Goal: Check status: Check status

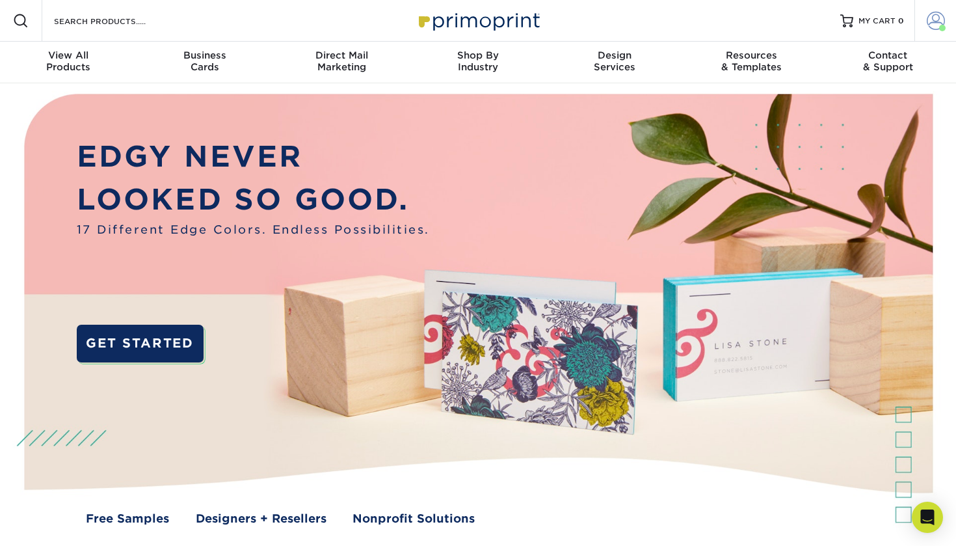
click at [930, 22] on span at bounding box center [936, 21] width 18 height 18
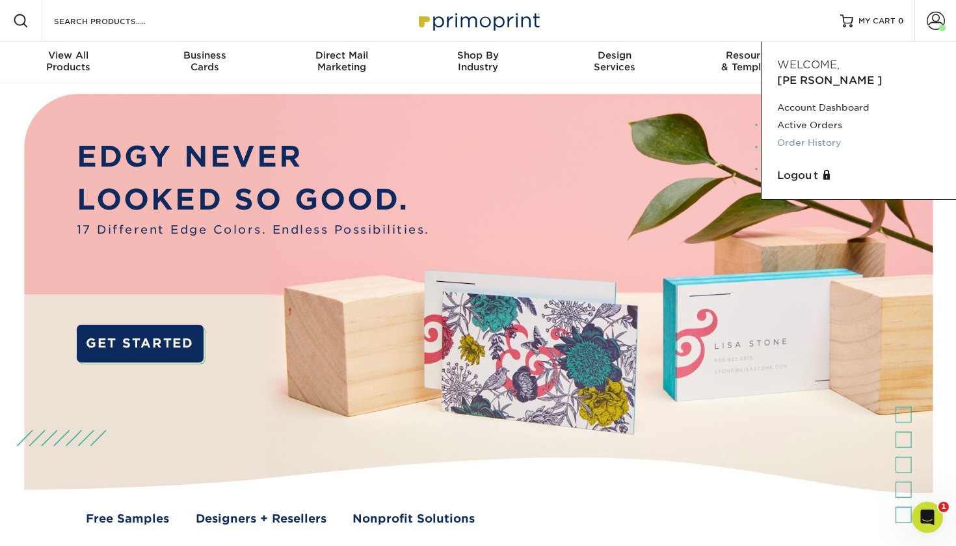
click at [812, 134] on link "Order History" at bounding box center [858, 143] width 163 height 18
click at [933, 18] on span at bounding box center [936, 21] width 18 height 18
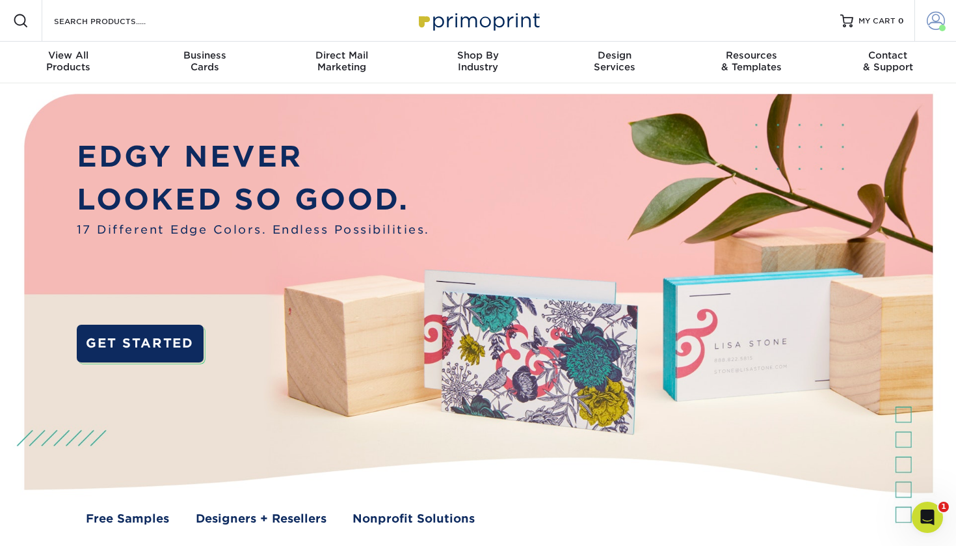
click at [920, 26] on link "Account" at bounding box center [935, 21] width 42 height 42
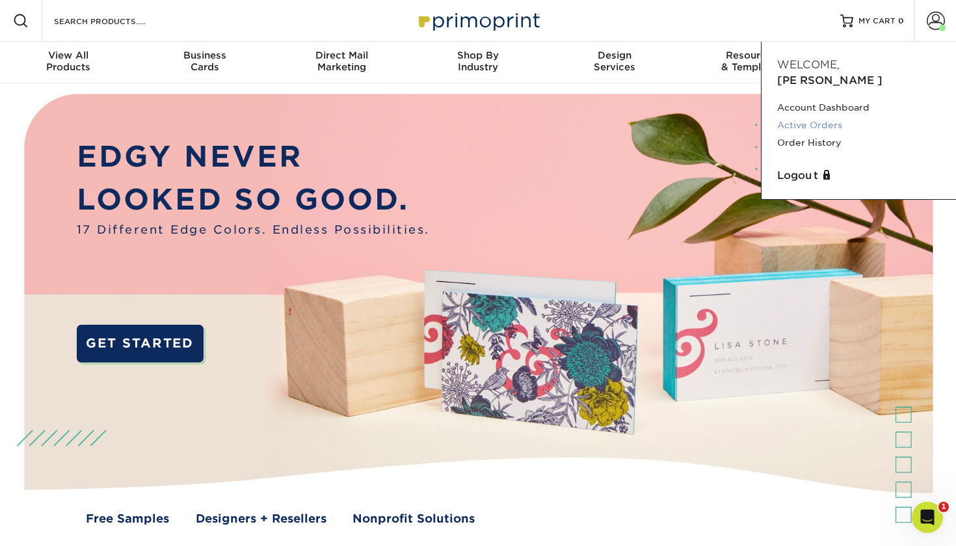
click at [818, 116] on link "Active Orders" at bounding box center [858, 125] width 163 height 18
click at [954, 12] on link "Account" at bounding box center [935, 21] width 42 height 42
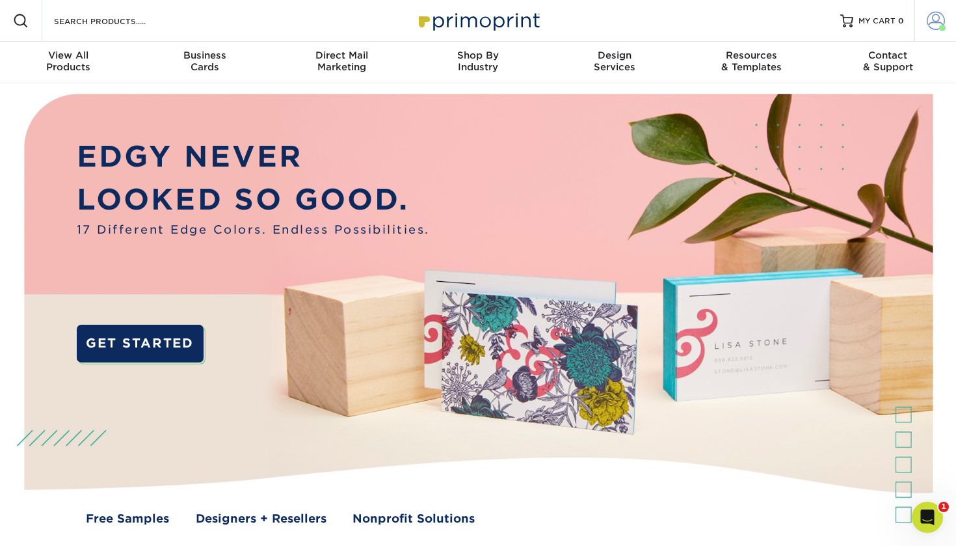
click at [932, 40] on link "Account" at bounding box center [935, 21] width 42 height 42
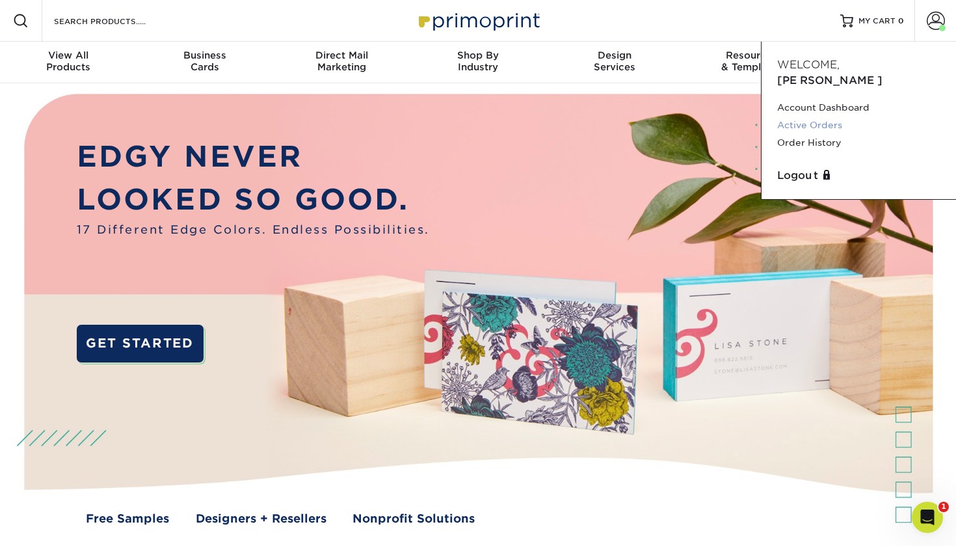
click at [820, 116] on link "Active Orders" at bounding box center [858, 125] width 163 height 18
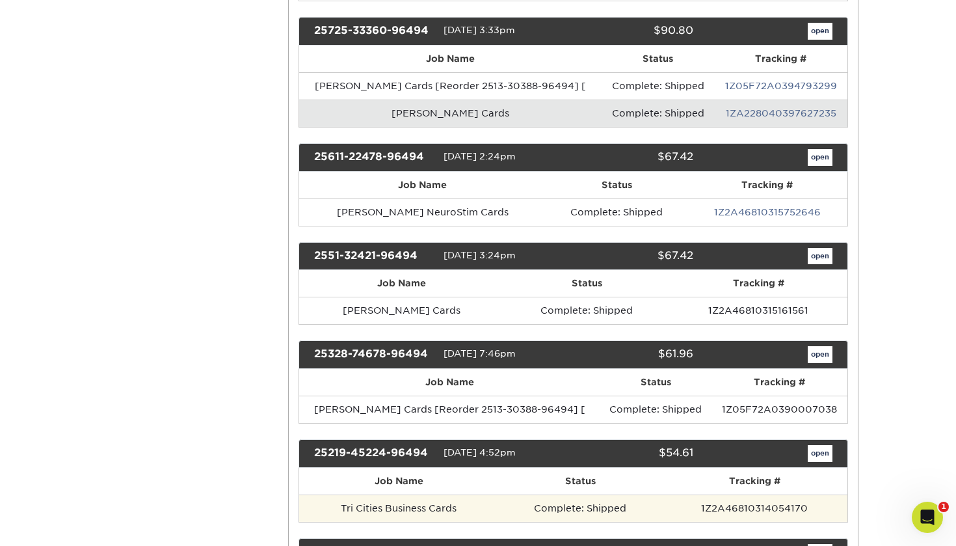
scroll to position [468, 0]
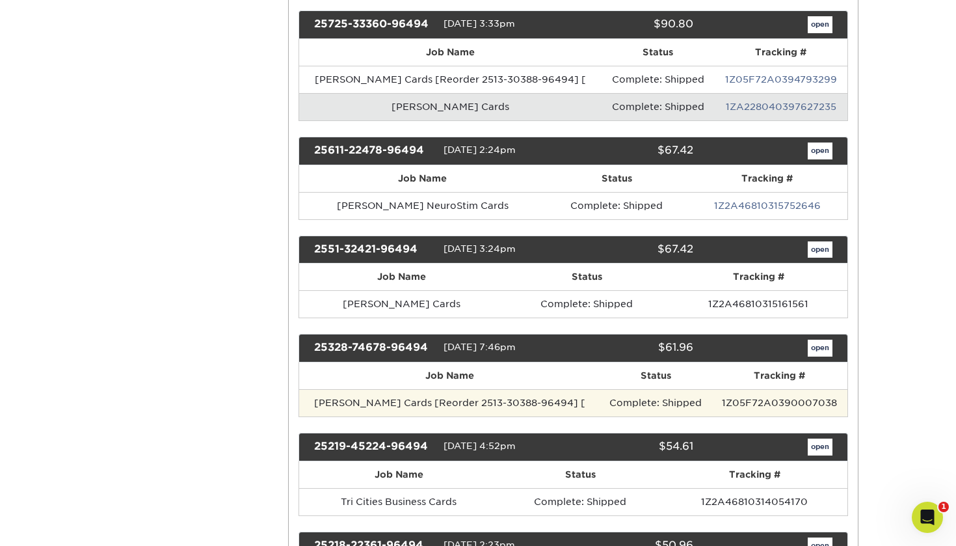
click at [450, 395] on td "Jenna Spreitzer Cards [Reorder 2513-30388-96494] [" at bounding box center [449, 402] width 301 height 27
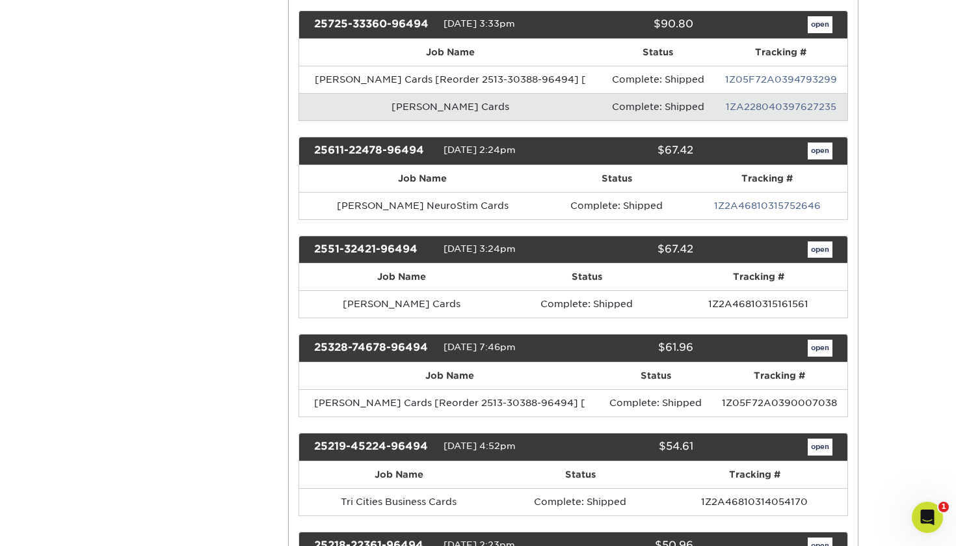
click at [817, 345] on link "open" at bounding box center [820, 347] width 25 height 17
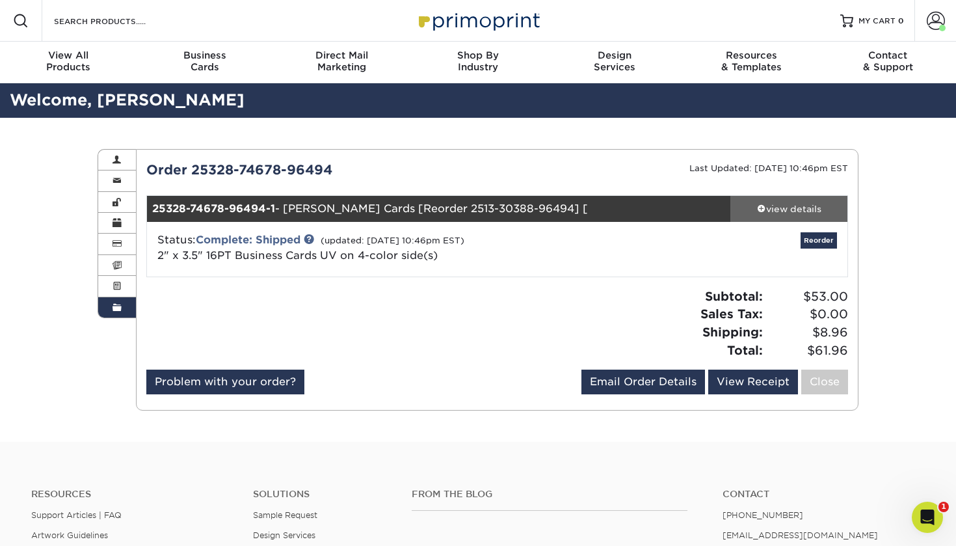
click at [781, 208] on div "view details" at bounding box center [788, 208] width 117 height 13
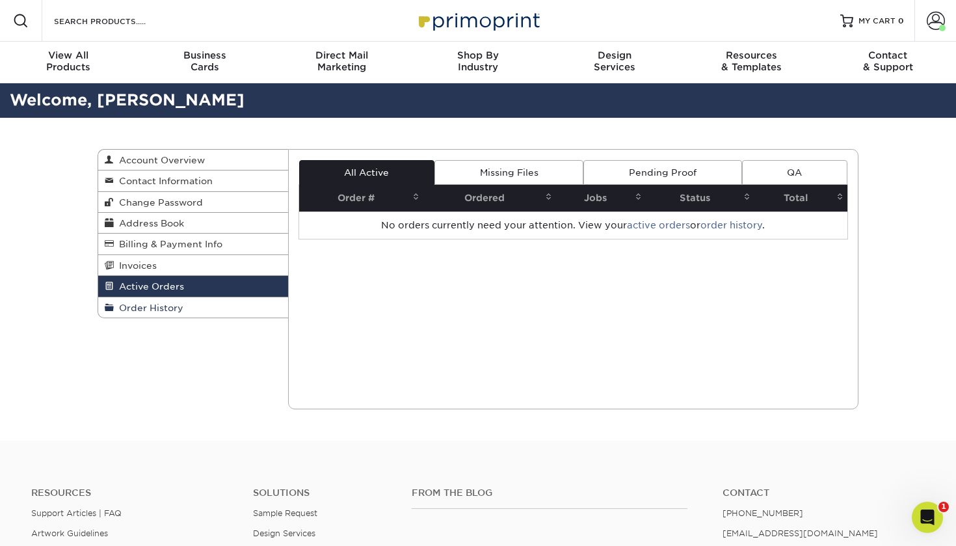
click at [231, 298] on link "Order History" at bounding box center [193, 307] width 190 height 20
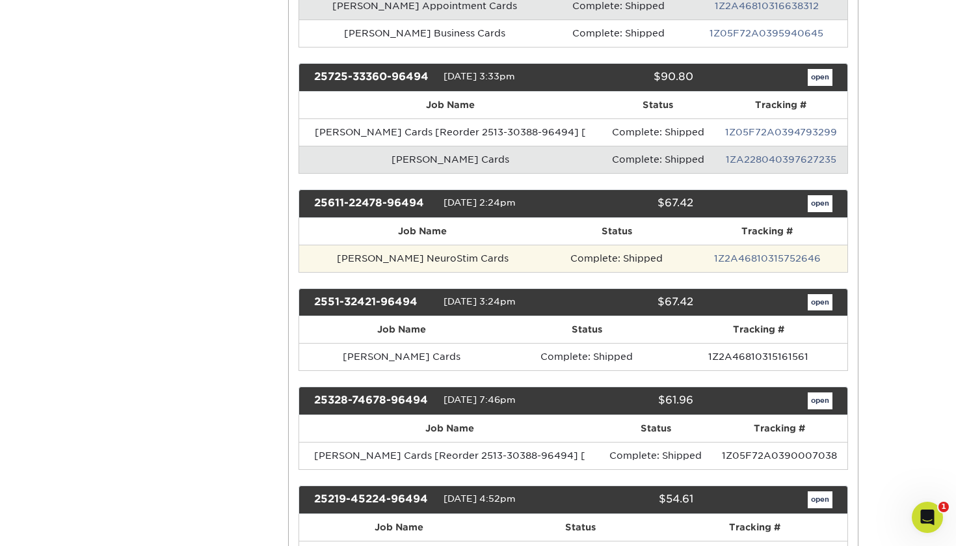
scroll to position [407, 0]
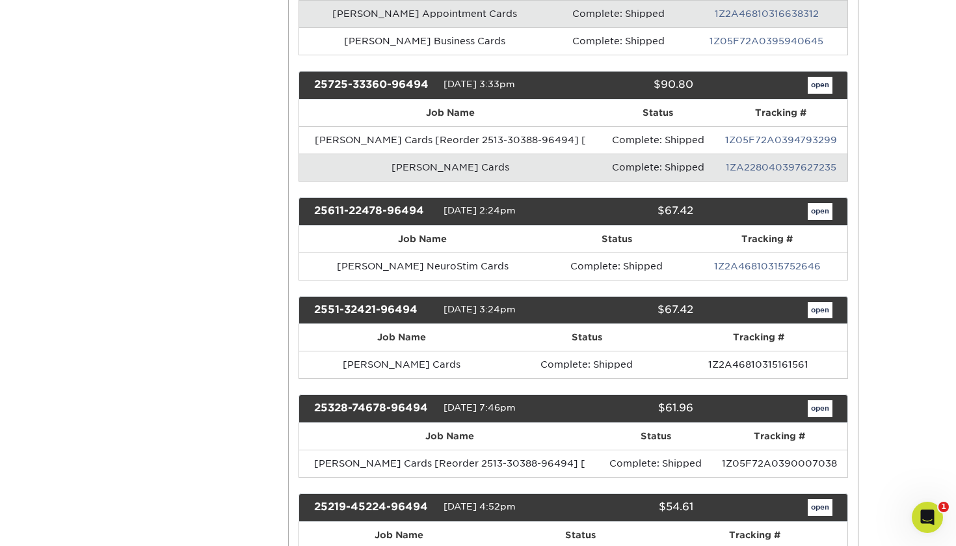
click at [816, 199] on div "25611-22478-96494 06/11/2025 2:24pm $67.42 open" at bounding box center [574, 211] width 550 height 29
click at [816, 204] on link "open" at bounding box center [820, 211] width 25 height 17
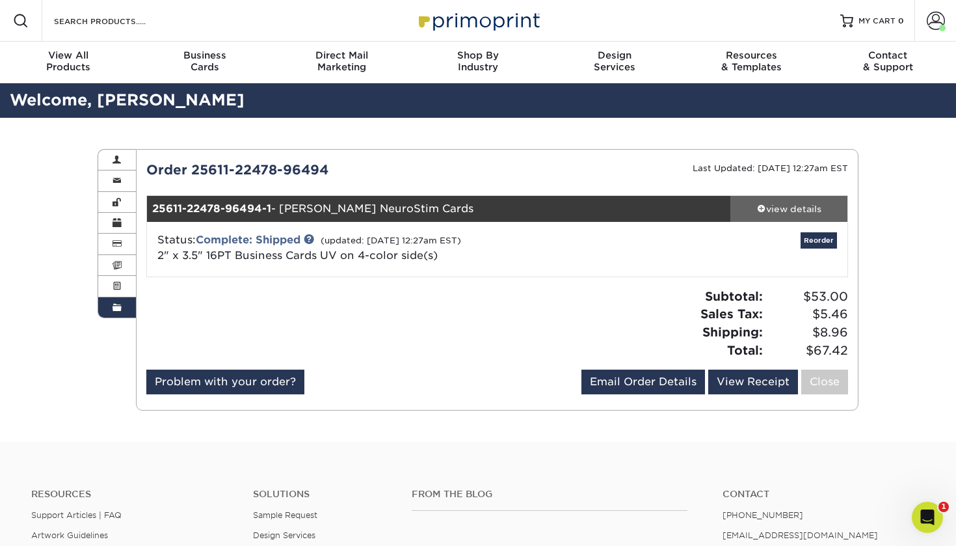
click at [805, 208] on div "view details" at bounding box center [788, 208] width 117 height 13
